Goal: Find specific page/section: Find specific page/section

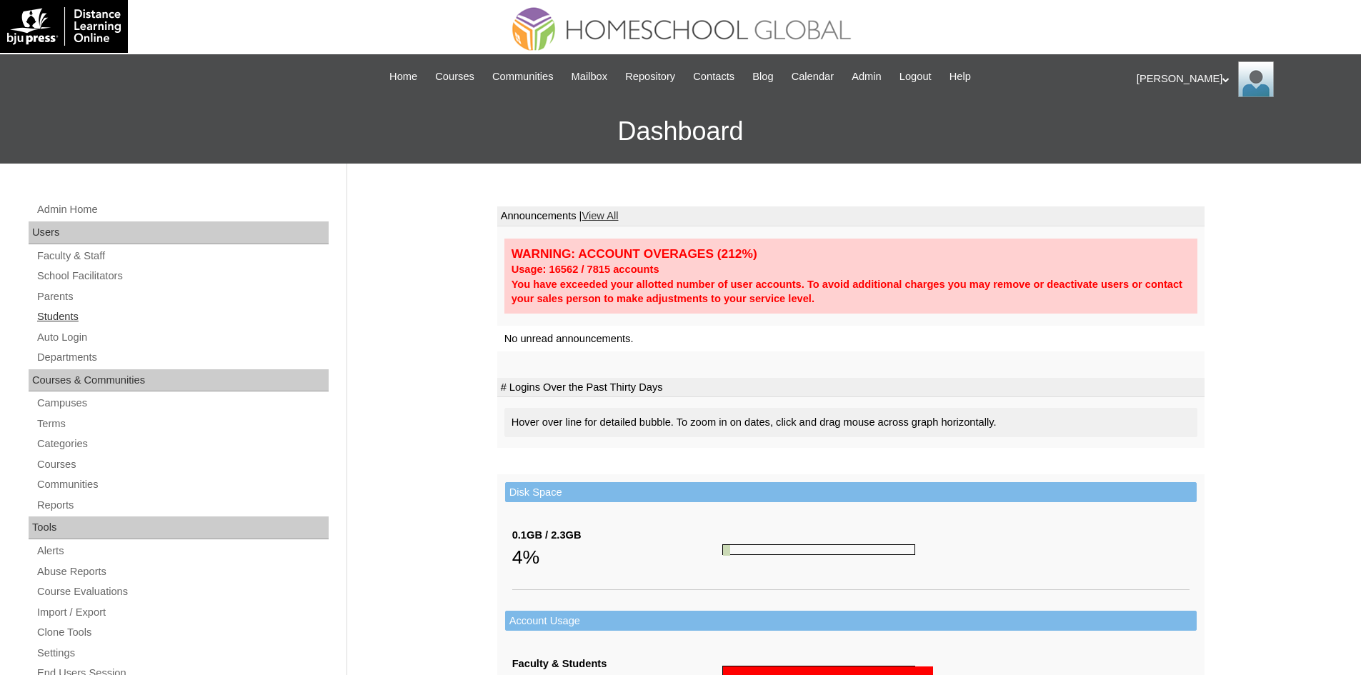
click at [74, 312] on link "Students" at bounding box center [182, 317] width 293 height 18
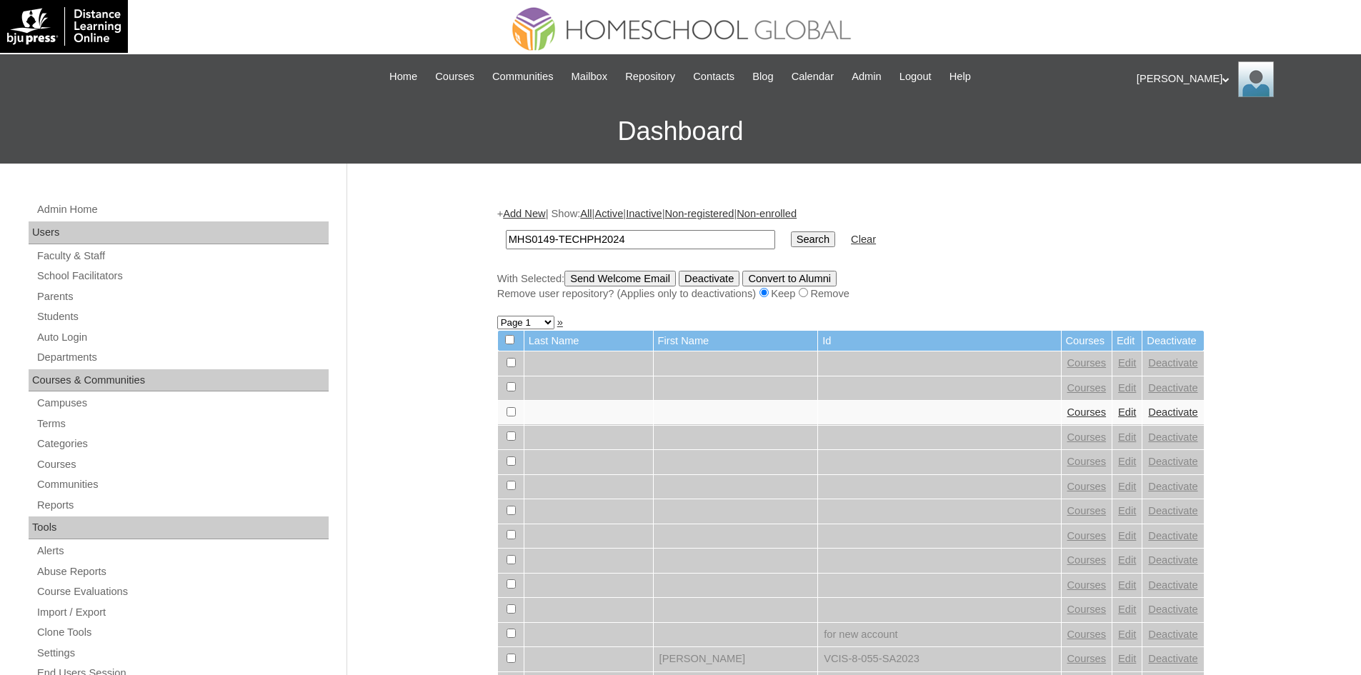
type input "MHS0149-TECHPH2024"
click at [791, 241] on input "Search" at bounding box center [813, 240] width 44 height 16
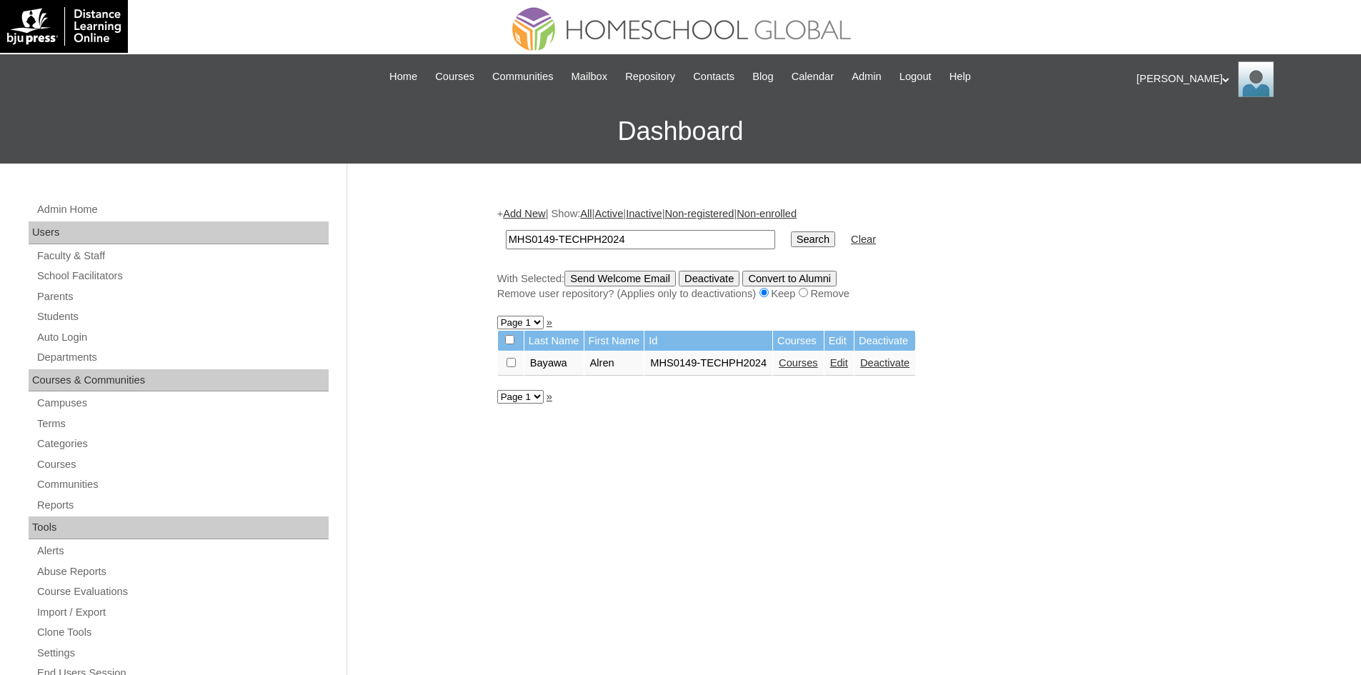
click at [840, 369] on link "Edit" at bounding box center [839, 362] width 18 height 11
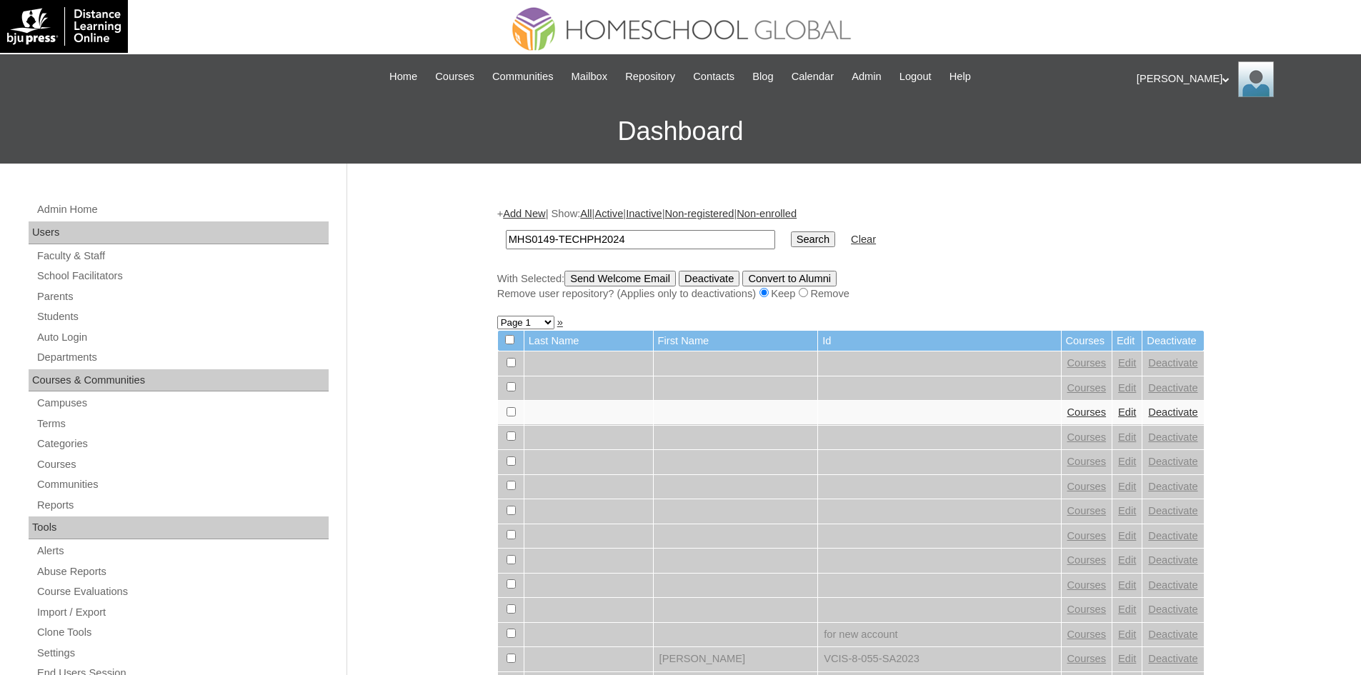
type input "MHS0149-TECHPH2024"
click at [791, 245] on input "Search" at bounding box center [813, 240] width 44 height 16
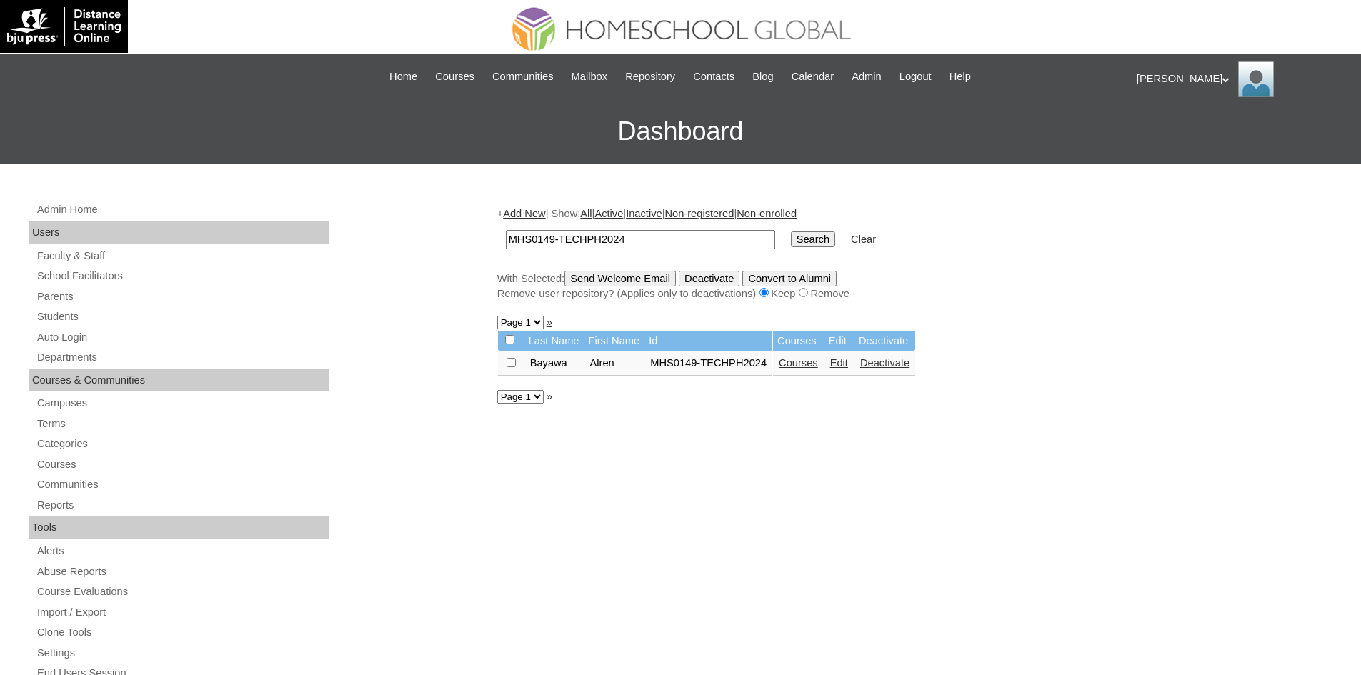
click at [796, 366] on link "Courses" at bounding box center [798, 362] width 39 height 11
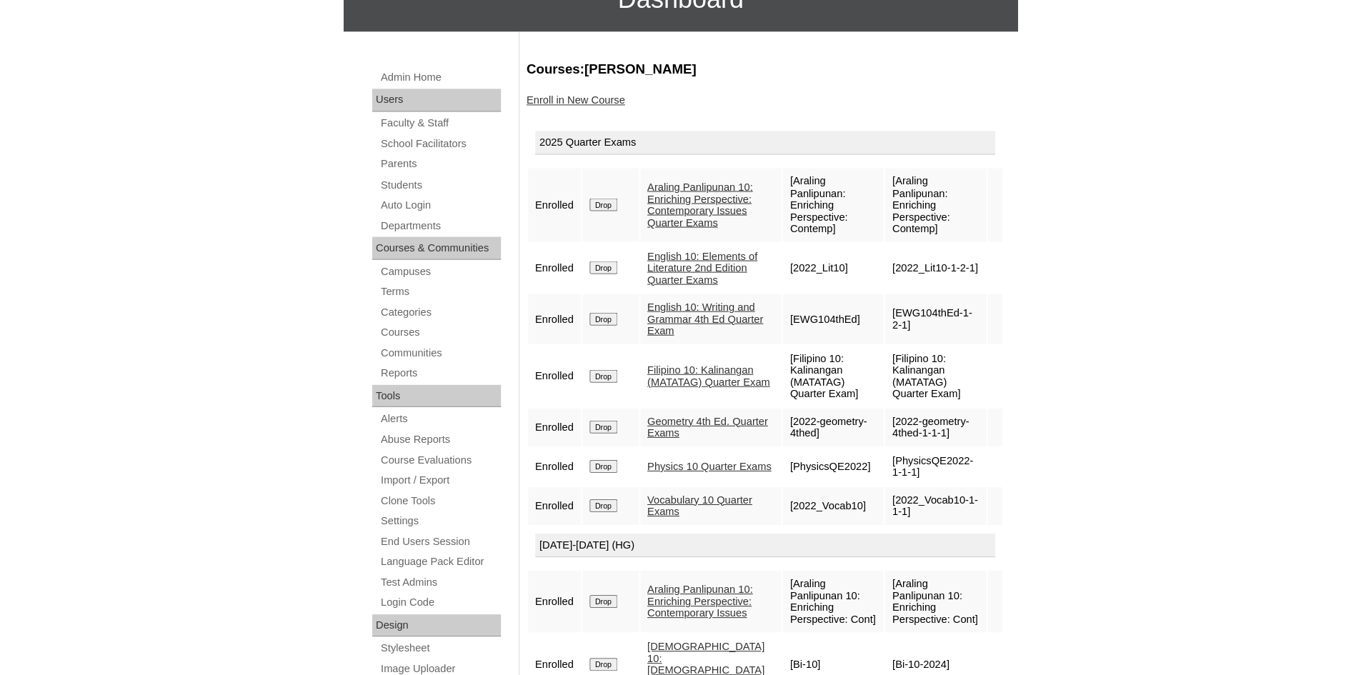
scroll to position [132, 0]
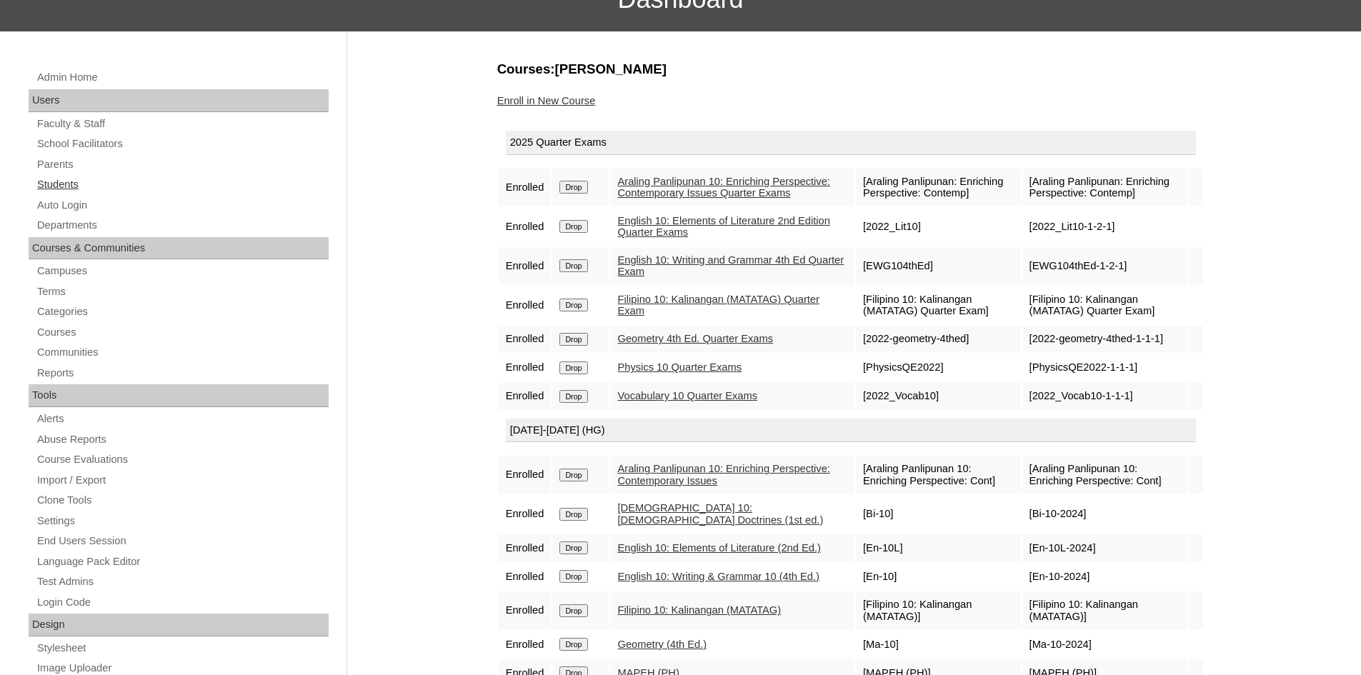
click at [64, 177] on link "Students" at bounding box center [182, 185] width 293 height 18
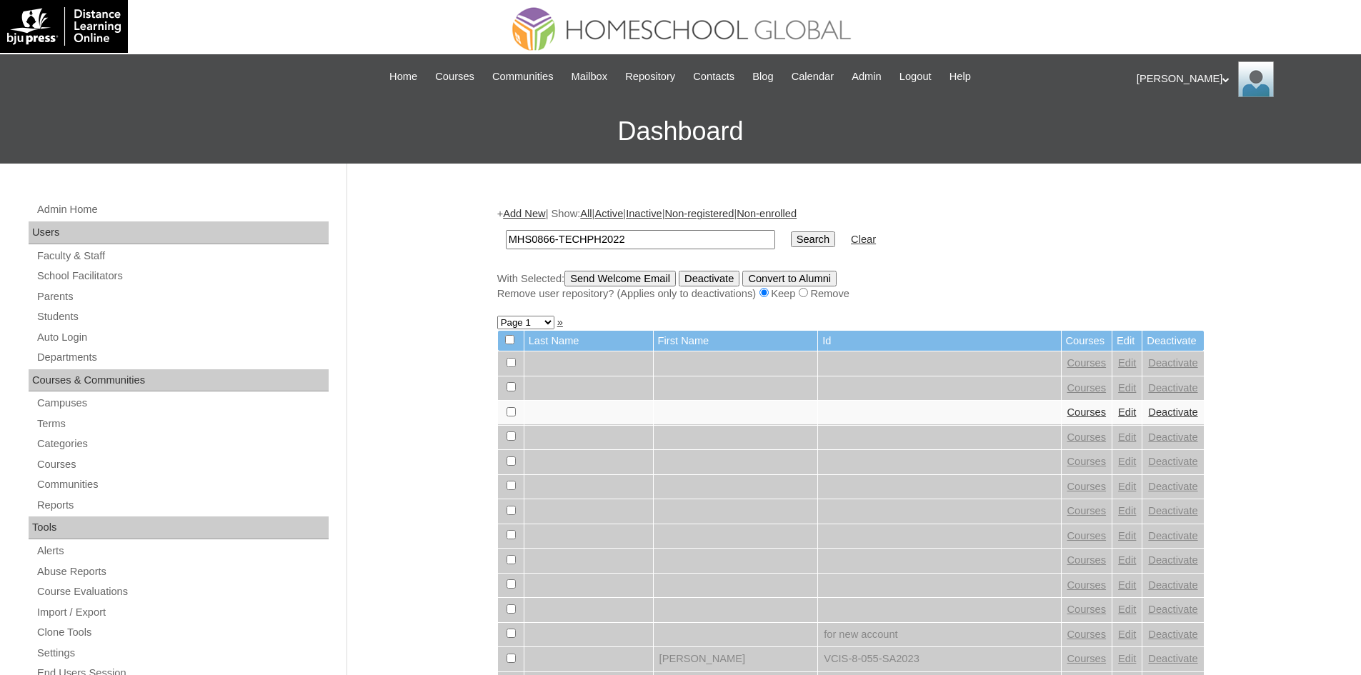
type input "MHS0866-TECHPH2022"
click at [791, 243] on input "Search" at bounding box center [813, 240] width 44 height 16
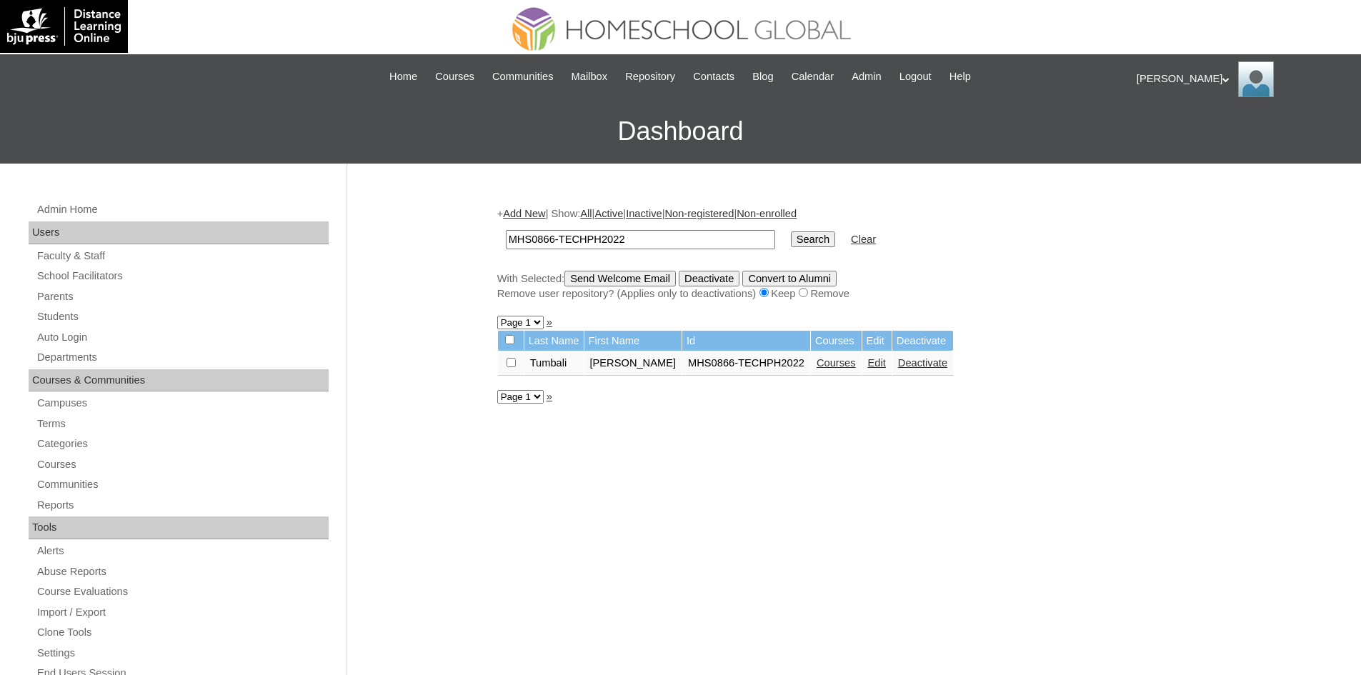
click at [863, 357] on td "Edit" at bounding box center [877, 364] width 29 height 24
click at [868, 361] on link "Edit" at bounding box center [877, 362] width 18 height 11
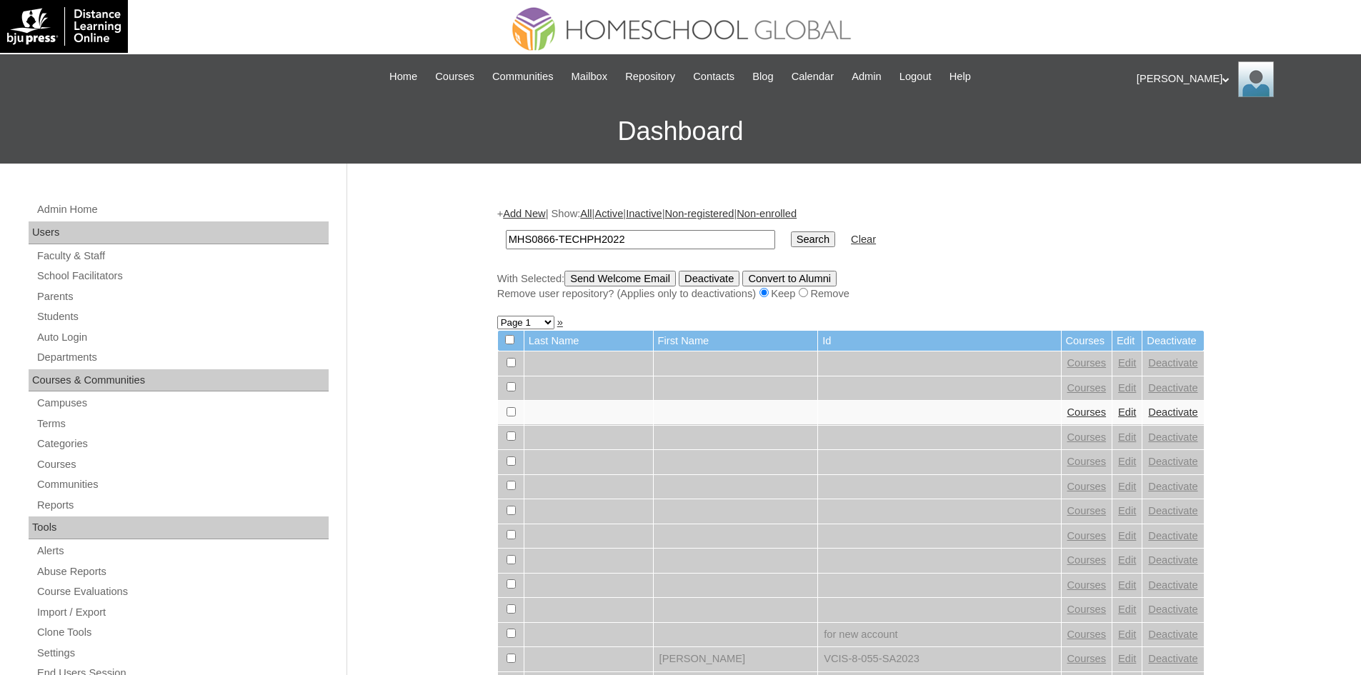
type input "MHS0866-TECHPH2022"
click at [791, 242] on input "Search" at bounding box center [813, 240] width 44 height 16
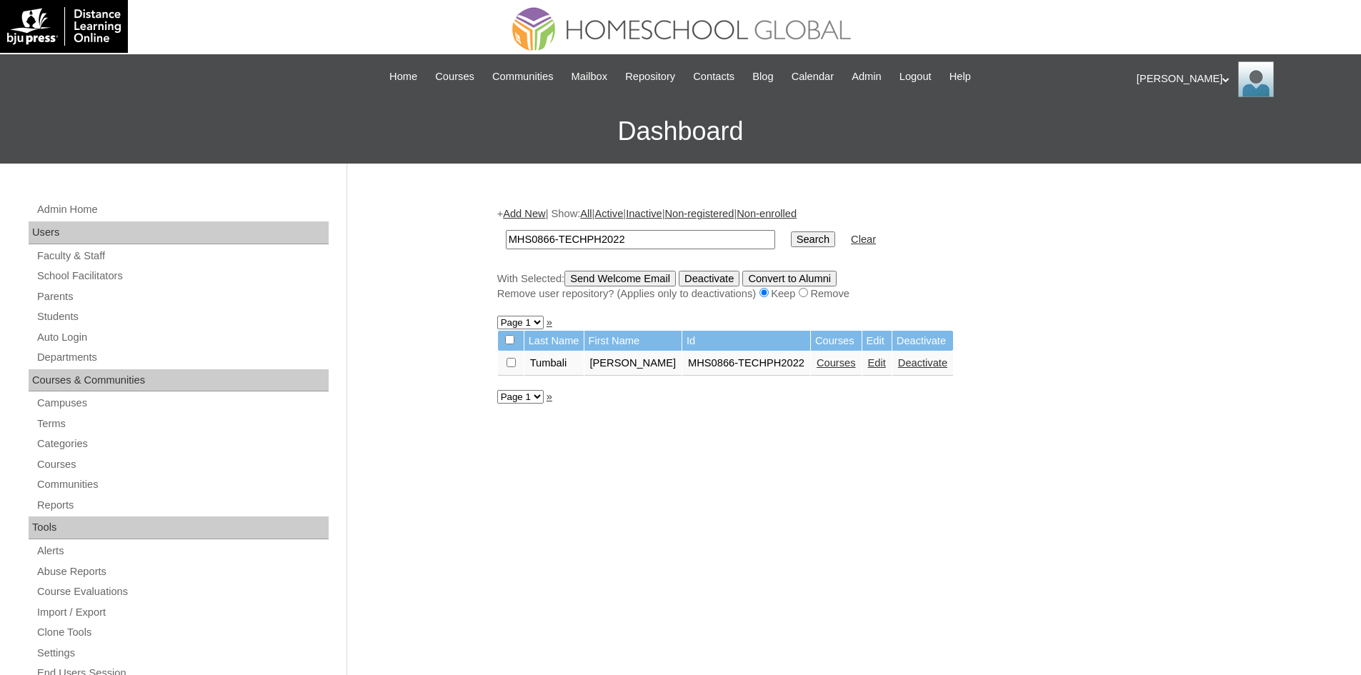
click at [817, 364] on link "Courses" at bounding box center [836, 362] width 39 height 11
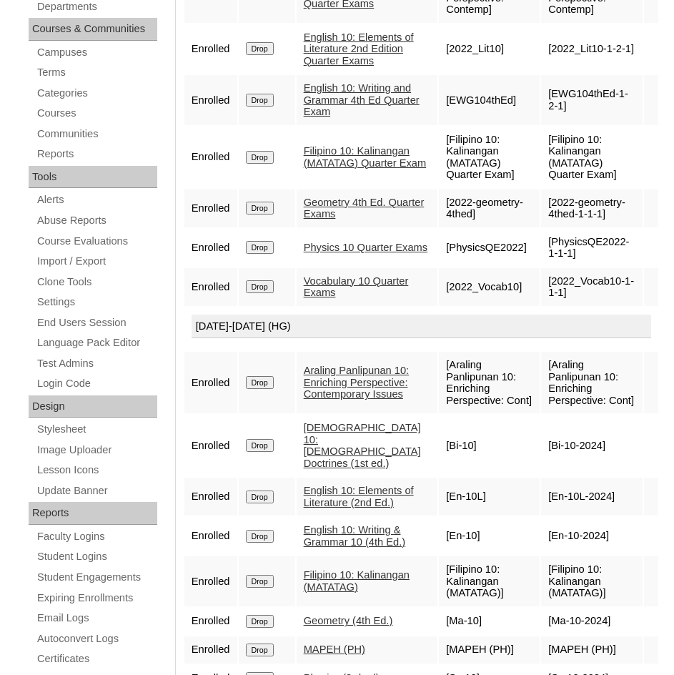
scroll to position [286, 0]
